Goal: Navigation & Orientation: Understand site structure

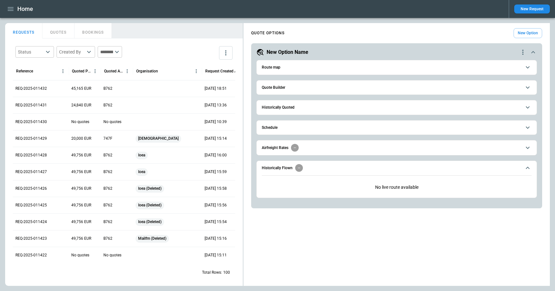
click at [330, 68] on span "Route map" at bounding box center [391, 67] width 259 height 4
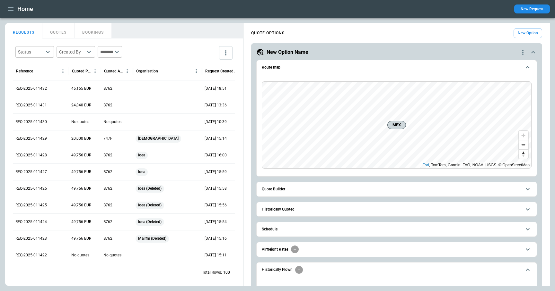
click at [330, 68] on span "Route map" at bounding box center [391, 67] width 259 height 4
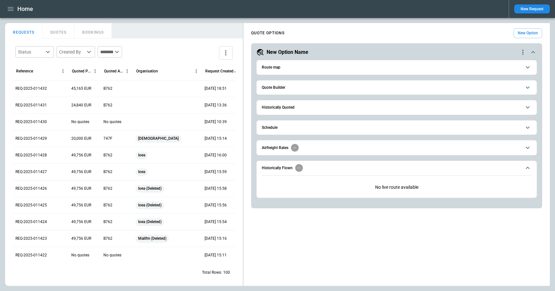
click at [321, 91] on button "Quote Builder" at bounding box center [397, 88] width 270 height 14
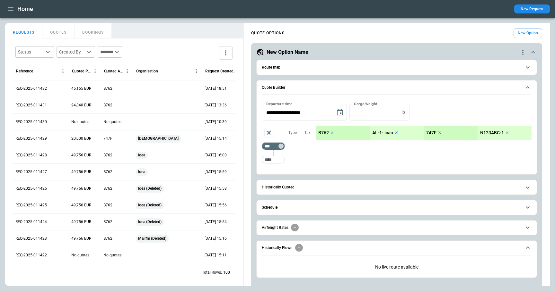
click at [320, 91] on button "Quote Builder" at bounding box center [397, 88] width 270 height 15
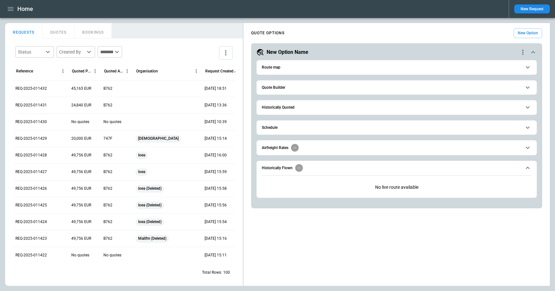
click at [309, 110] on button "Historically Quoted" at bounding box center [397, 107] width 270 height 14
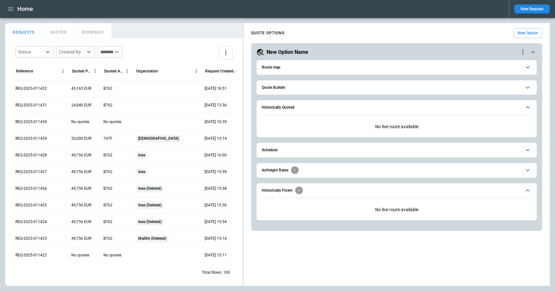
click at [309, 110] on button "Historically Quoted" at bounding box center [397, 107] width 270 height 15
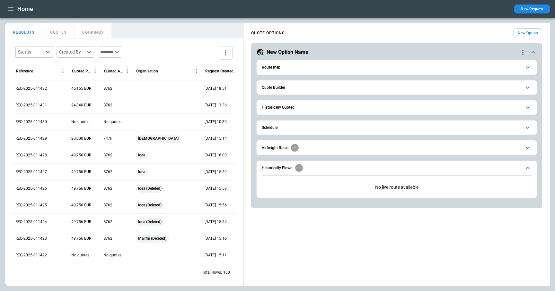
click at [308, 125] on button "Schedule" at bounding box center [397, 128] width 270 height 14
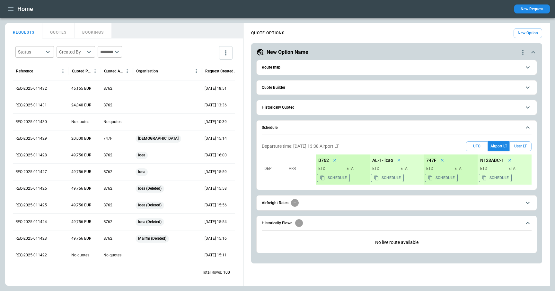
click at [308, 125] on button "Schedule" at bounding box center [397, 128] width 270 height 15
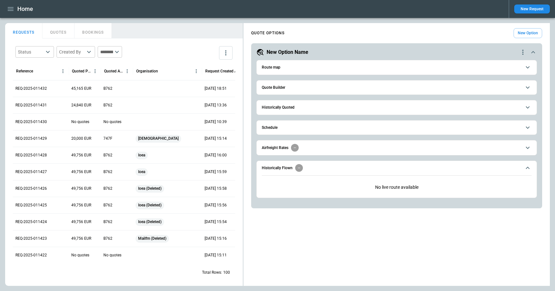
click at [311, 146] on span "Airfreight Rates" at bounding box center [391, 148] width 259 height 8
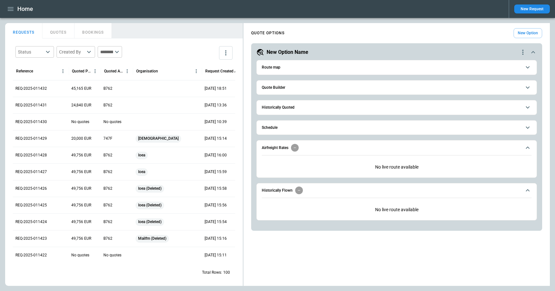
click at [311, 146] on span "Airfreight Rates" at bounding box center [391, 148] width 259 height 8
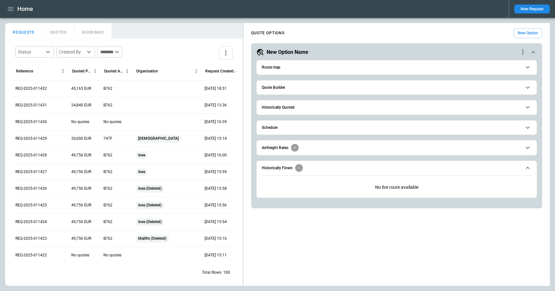
click at [308, 126] on span "Schedule" at bounding box center [391, 128] width 259 height 4
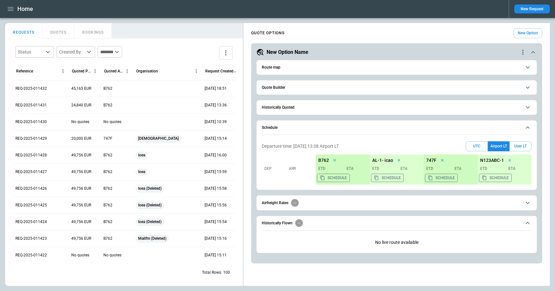
click at [308, 126] on span "Schedule" at bounding box center [391, 128] width 259 height 4
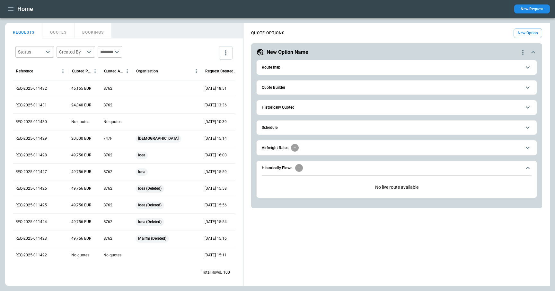
click at [310, 107] on span "Historically Quoted" at bounding box center [391, 108] width 259 height 4
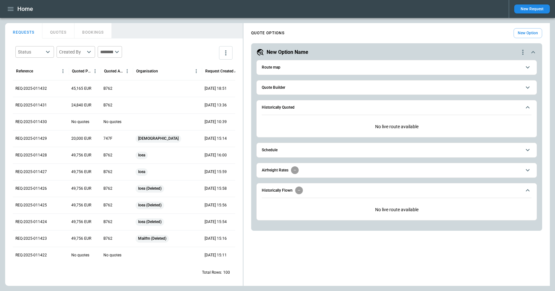
click at [310, 107] on span "Historically Quoted" at bounding box center [391, 108] width 259 height 4
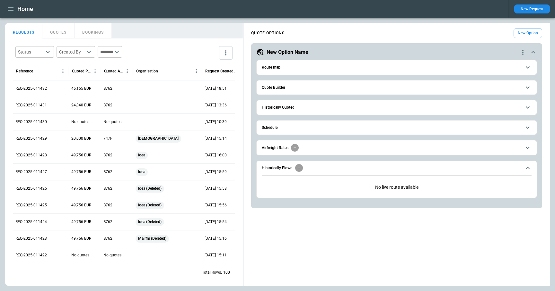
click at [308, 88] on span "Quote Builder" at bounding box center [391, 88] width 259 height 4
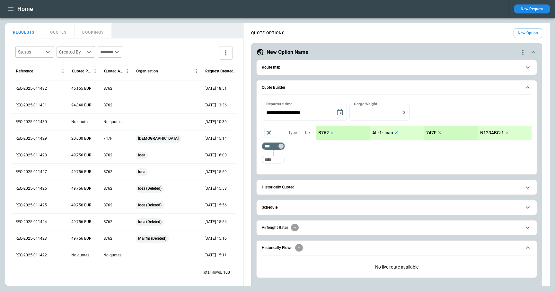
click at [308, 88] on span "Quote Builder" at bounding box center [391, 88] width 259 height 4
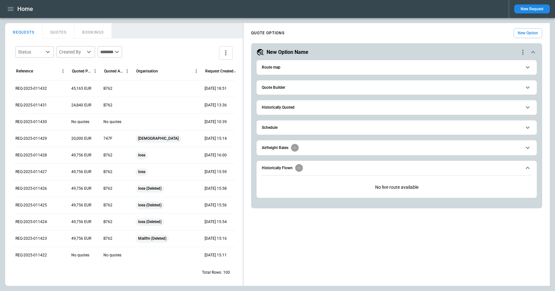
click at [306, 67] on span "Route map" at bounding box center [391, 67] width 259 height 4
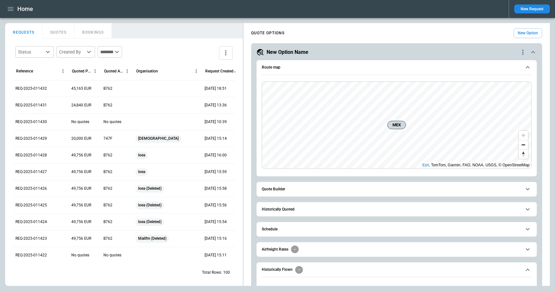
click at [306, 67] on span "Route map" at bounding box center [391, 67] width 259 height 4
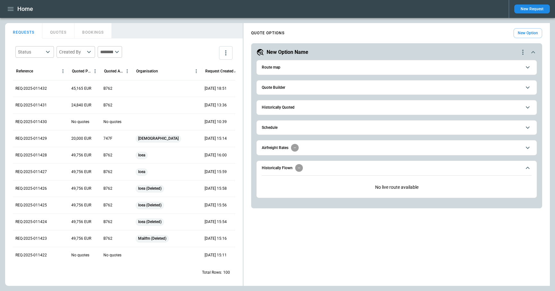
click at [334, 29] on div "QUOTE OPTIONS New Option" at bounding box center [396, 33] width 291 height 10
